Goal: Task Accomplishment & Management: Use online tool/utility

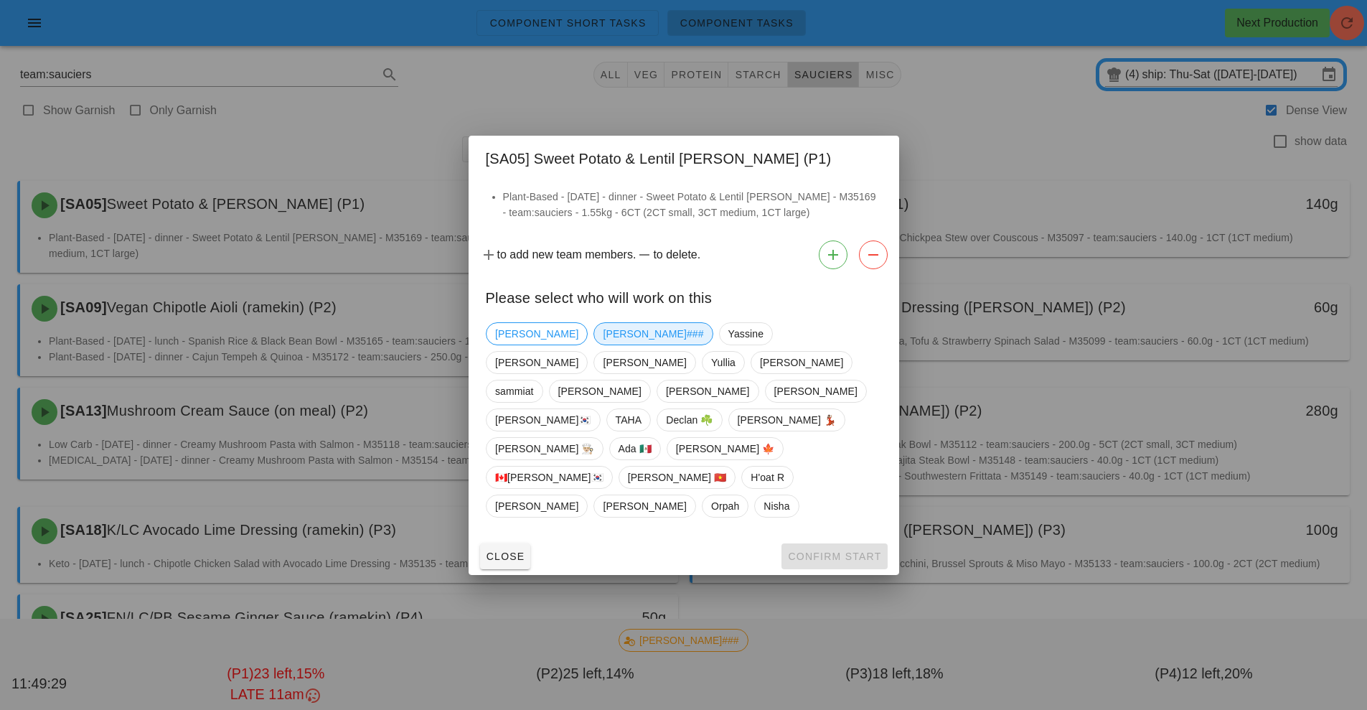
click at [603, 344] on span "[PERSON_NAME]###" at bounding box center [653, 334] width 100 height 22
click at [810, 550] on span "Confirm Start" at bounding box center [834, 555] width 94 height 11
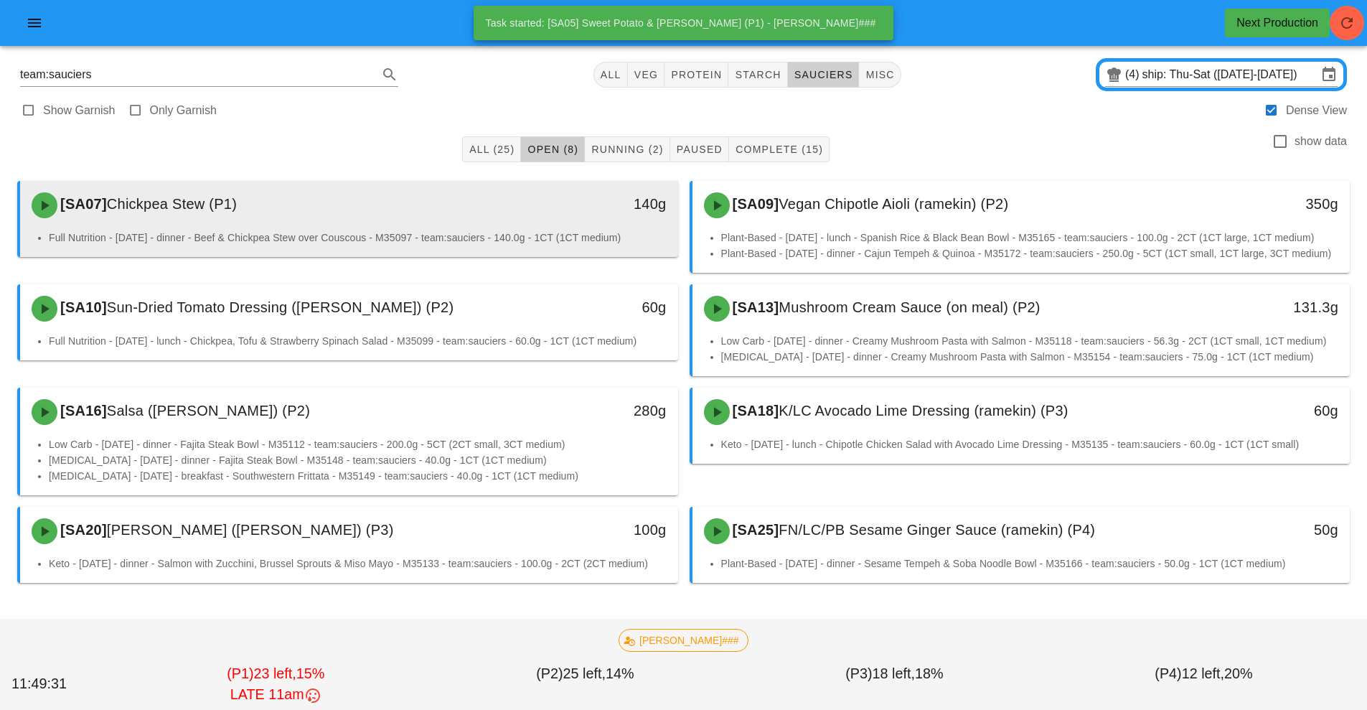
click at [518, 218] on div "140g" at bounding box center [593, 205] width 163 height 43
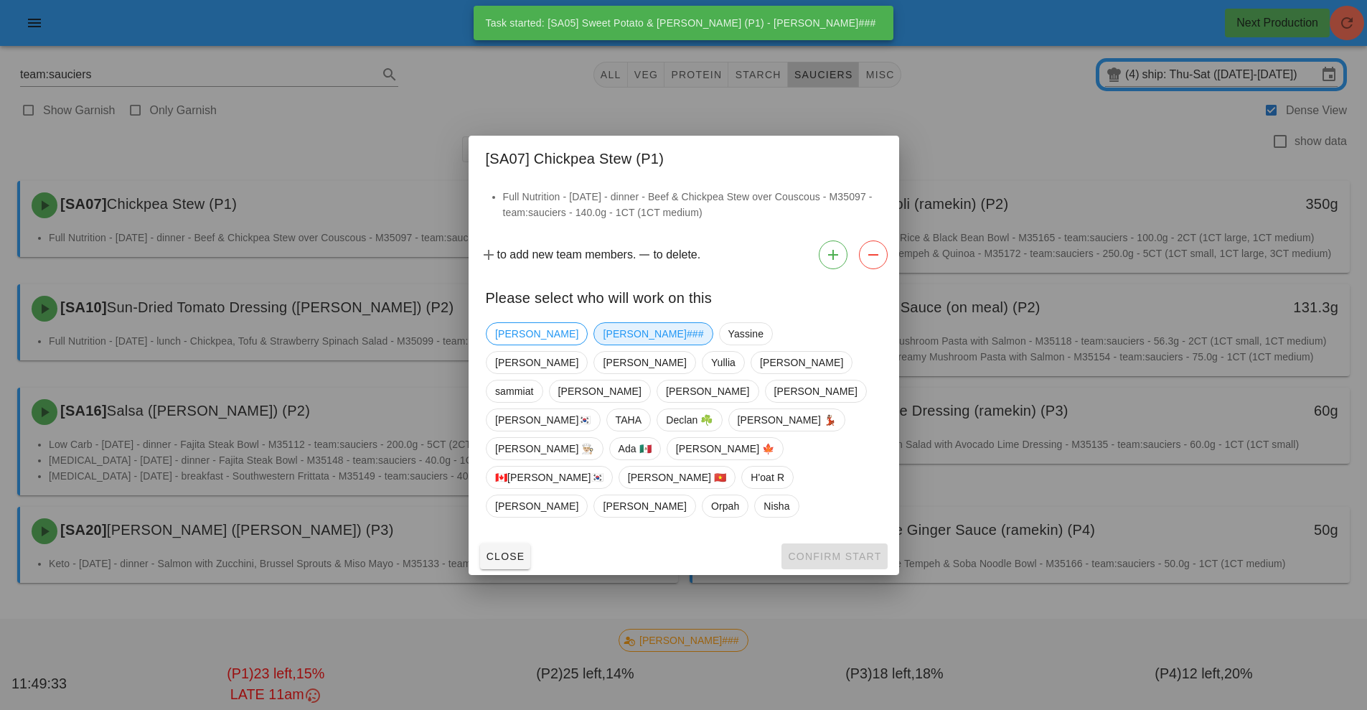
click at [603, 344] on span "[PERSON_NAME]###" at bounding box center [653, 334] width 100 height 22
click at [823, 550] on span "Confirm Start" at bounding box center [834, 555] width 94 height 11
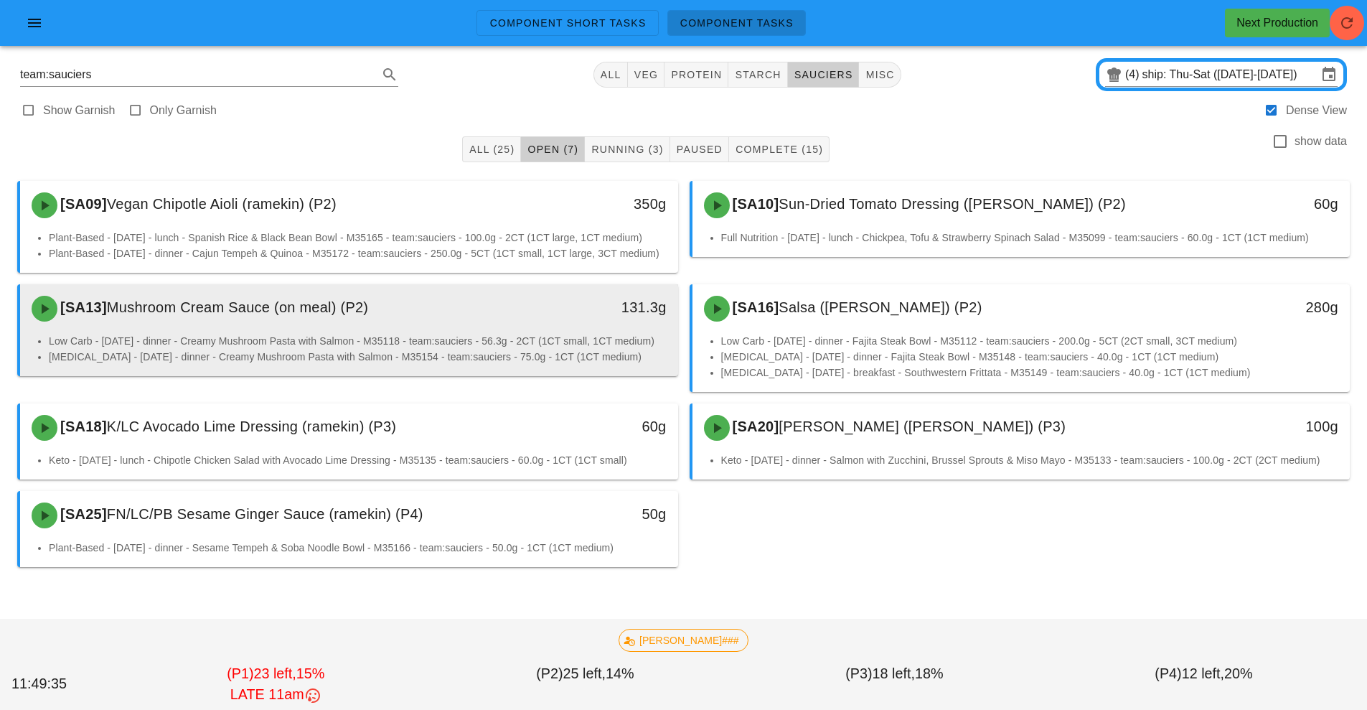
click at [550, 330] on div "131.3g" at bounding box center [593, 308] width 163 height 43
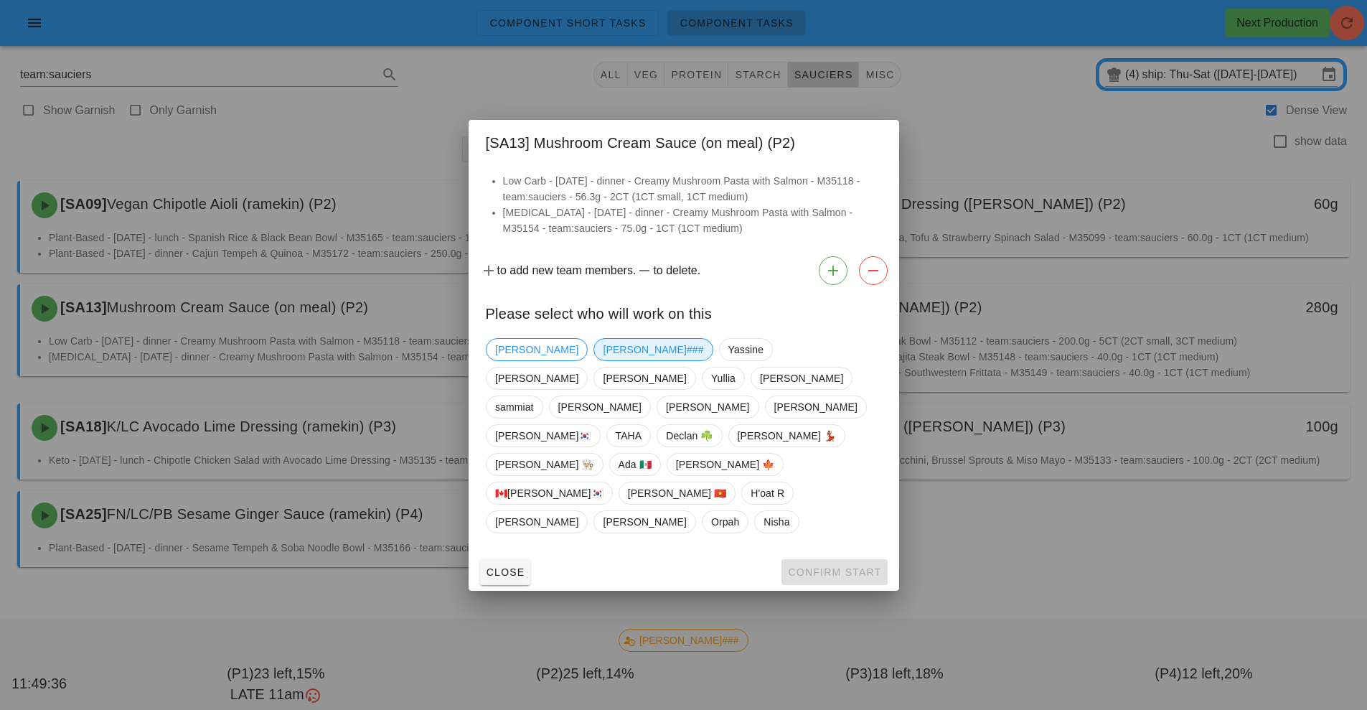
click at [603, 360] on span "[PERSON_NAME]###" at bounding box center [653, 350] width 100 height 22
click at [829, 559] on button "Confirm Start" at bounding box center [834, 572] width 105 height 26
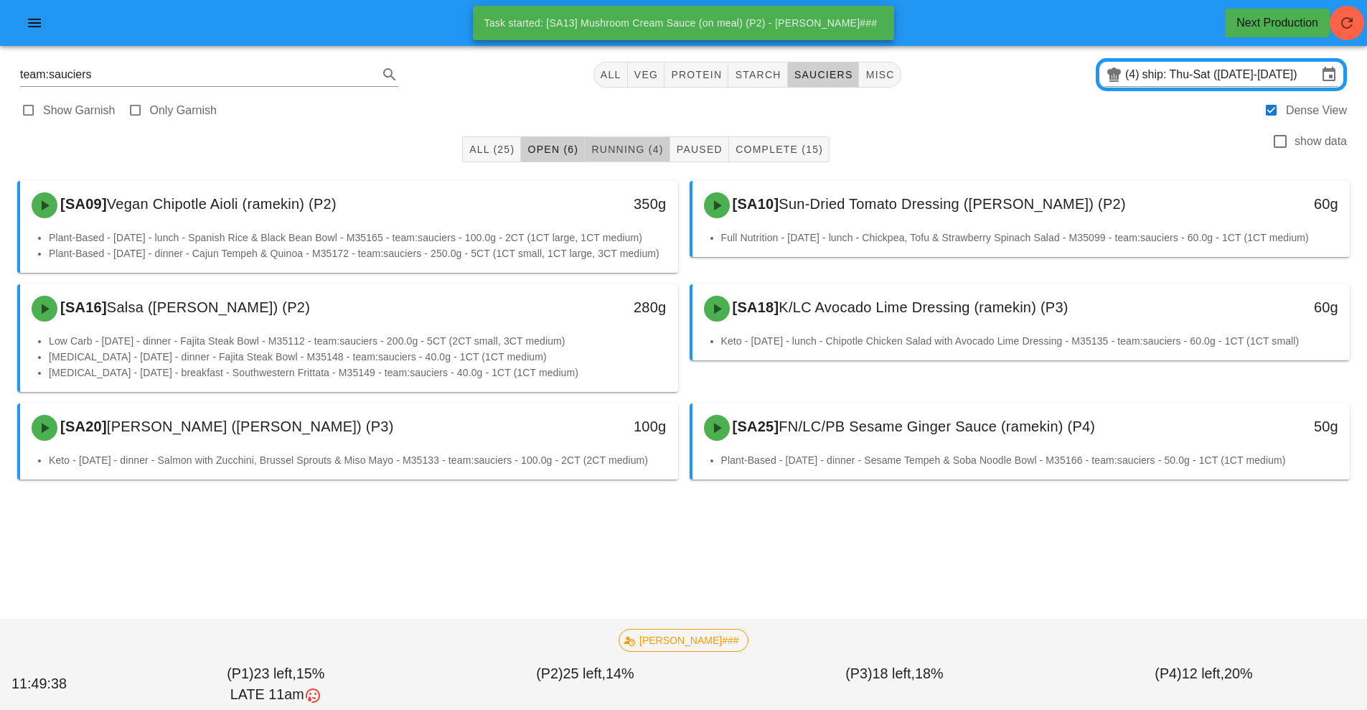
click at [643, 140] on button "Running (4)" at bounding box center [627, 149] width 85 height 26
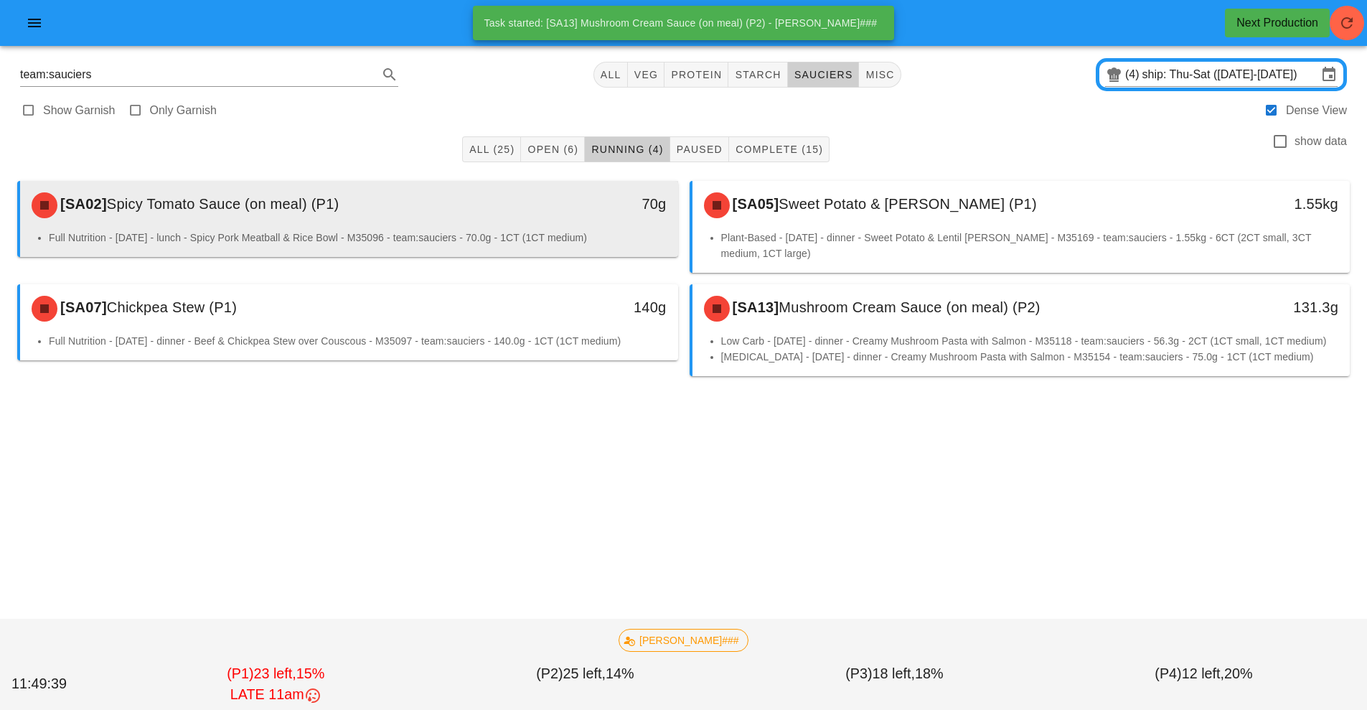
click at [455, 227] on div "[SA02] Spicy Tomato Sauce (on meal) (P1) 70g" at bounding box center [349, 205] width 658 height 49
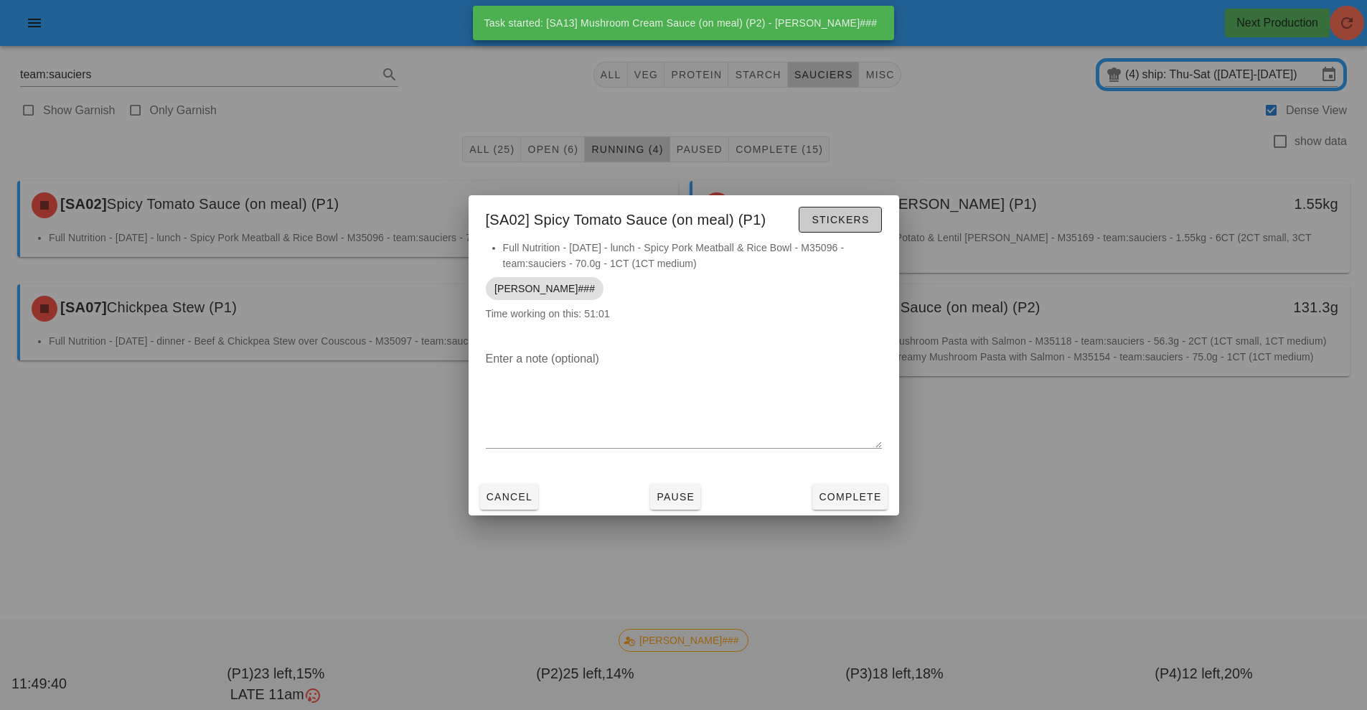
click at [844, 216] on span "Stickers" at bounding box center [840, 219] width 58 height 11
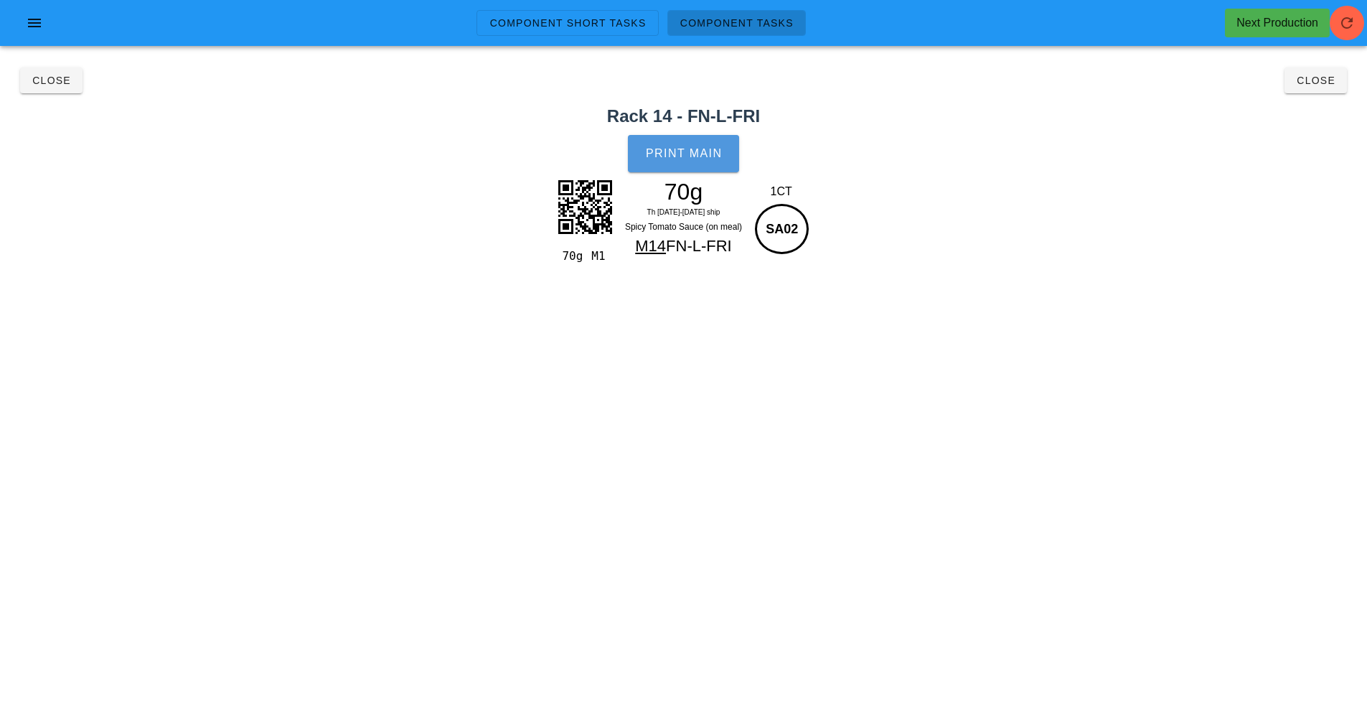
click at [700, 154] on span "Print Main" at bounding box center [684, 153] width 78 height 13
